Goal: Task Accomplishment & Management: Use online tool/utility

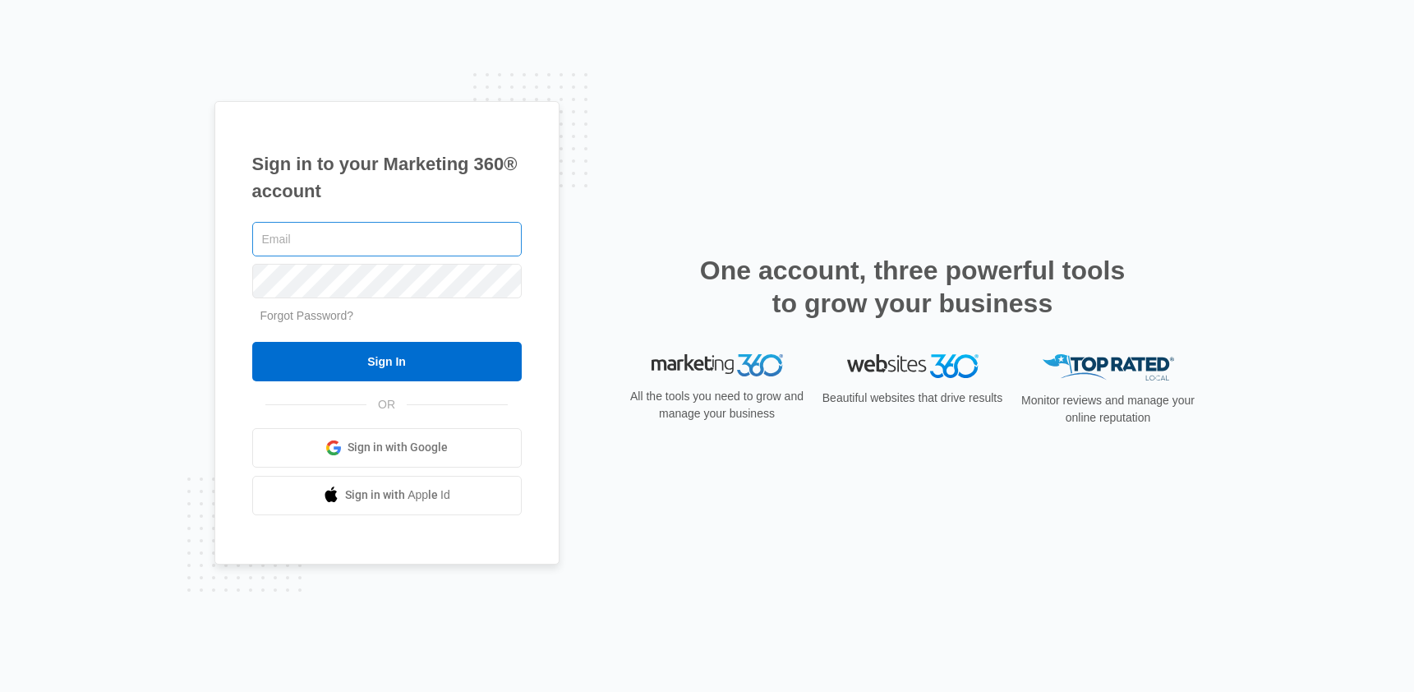
type input "[PERSON_NAME][EMAIL_ADDRESS][PERSON_NAME][DOMAIN_NAME]"
click at [252, 342] on input "Sign In" at bounding box center [386, 361] width 269 height 39
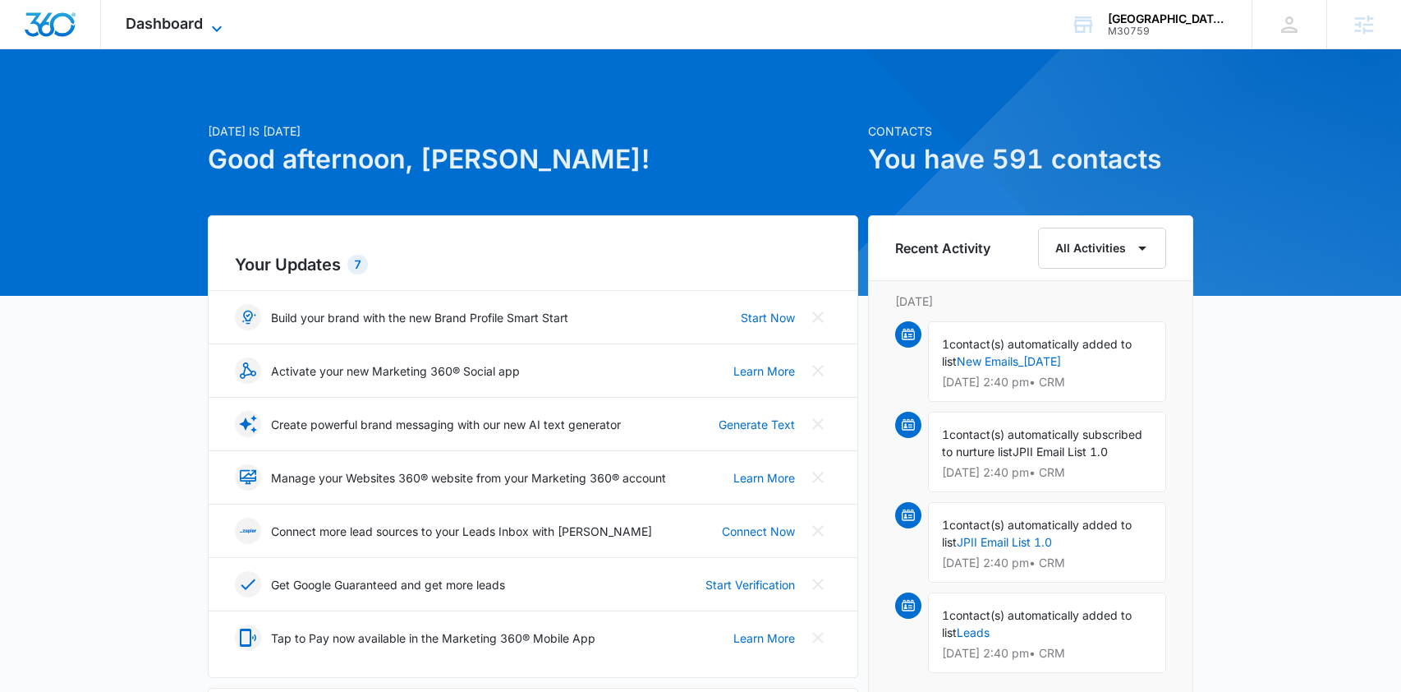
click at [198, 25] on span "Dashboard" at bounding box center [164, 23] width 77 height 17
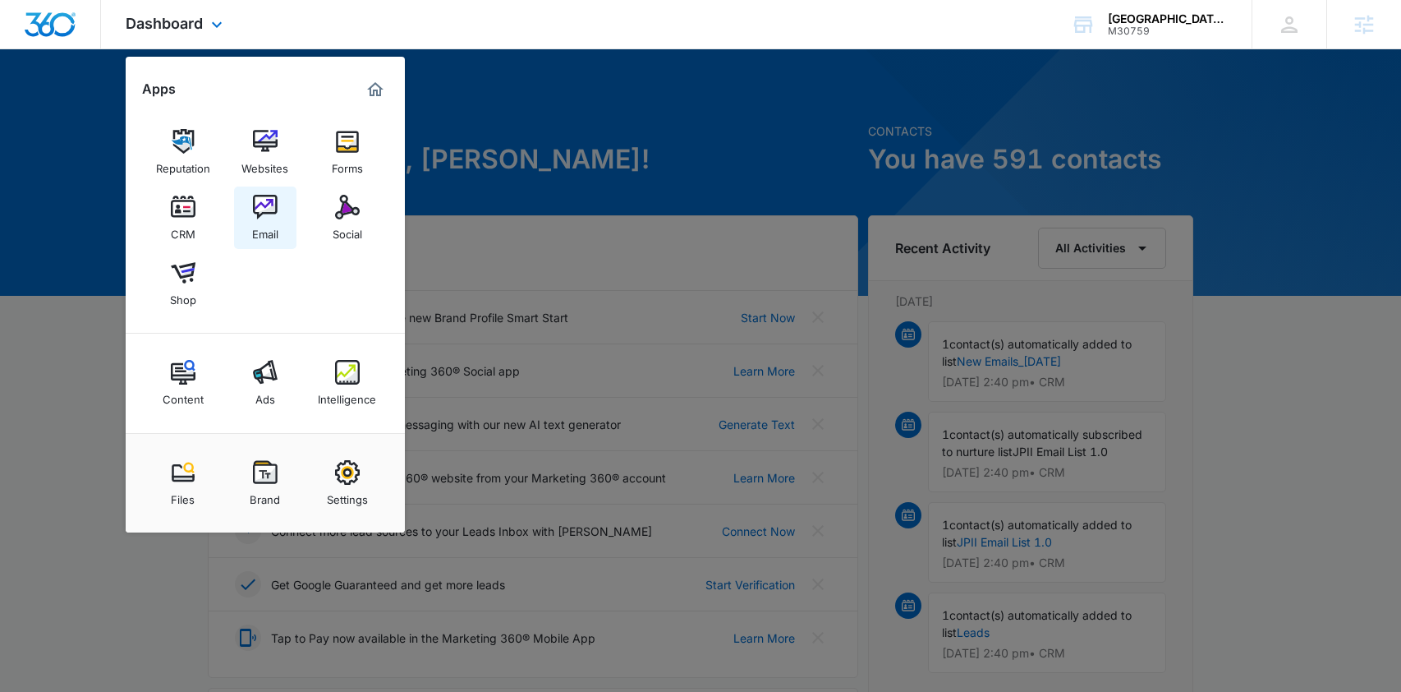
click at [265, 204] on img at bounding box center [265, 207] width 25 height 25
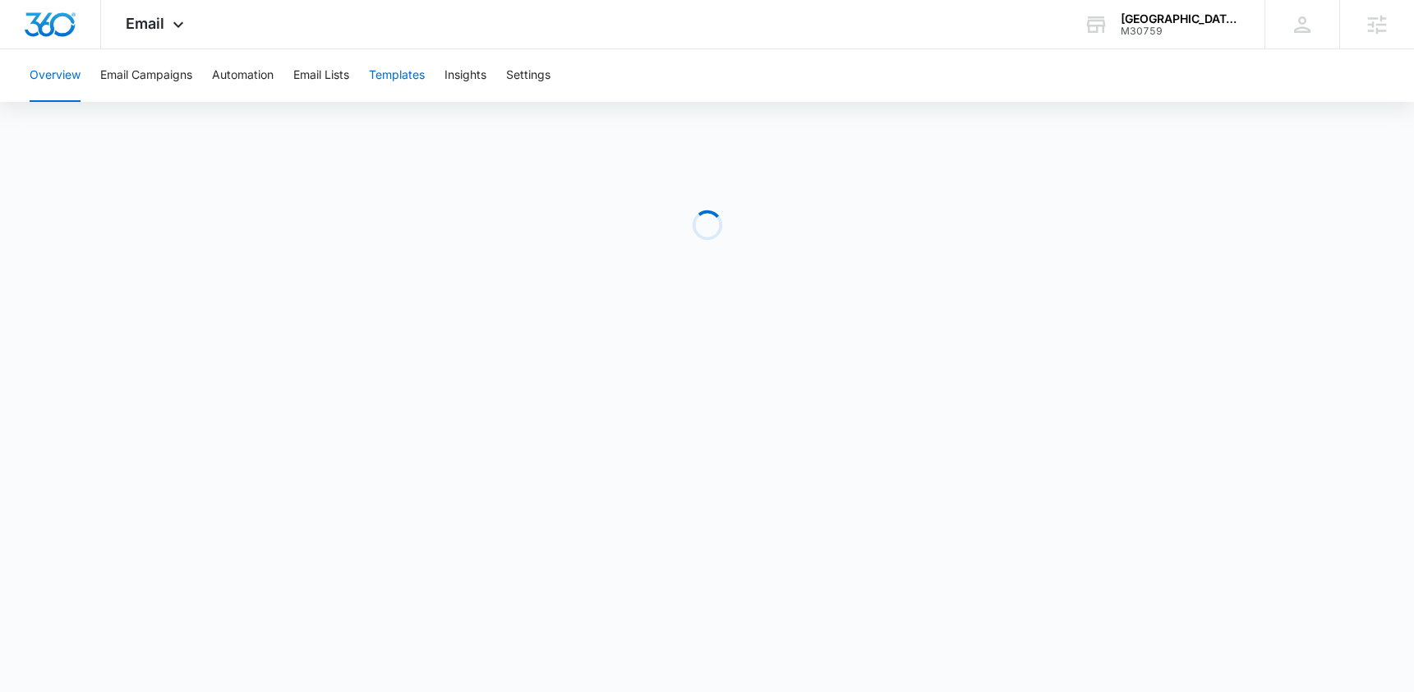
click at [415, 81] on button "Templates" at bounding box center [397, 75] width 56 height 53
